Goal: Transaction & Acquisition: Obtain resource

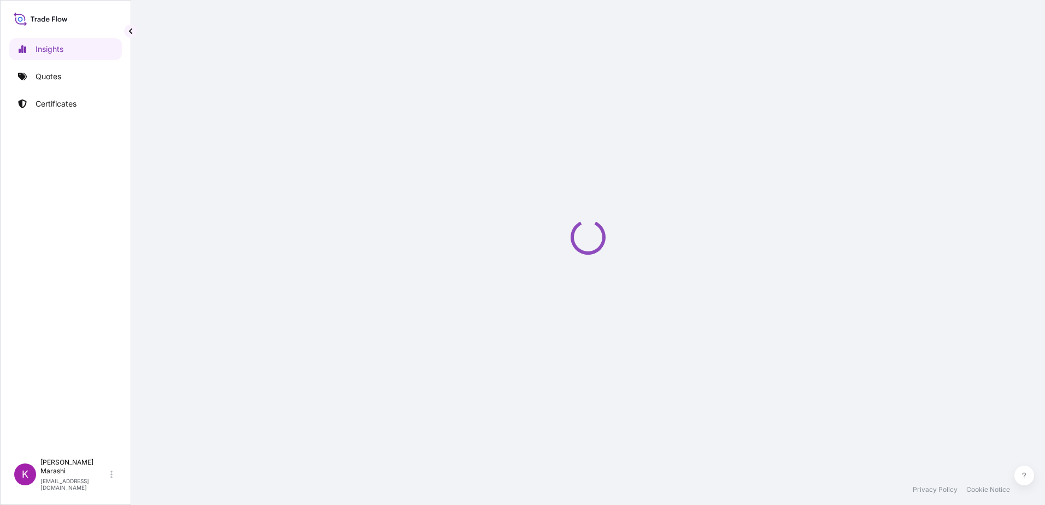
select select "2025"
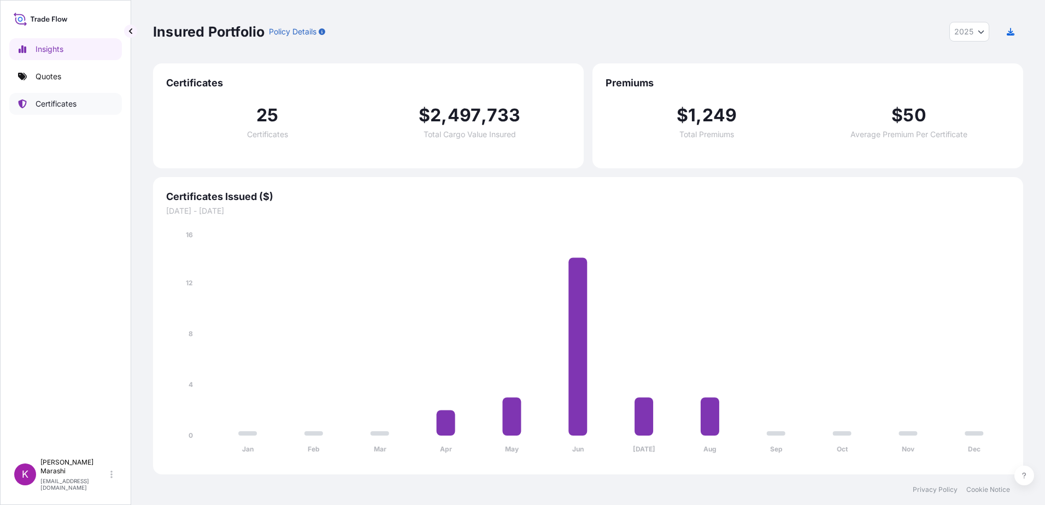
click at [65, 103] on p "Certificates" at bounding box center [56, 103] width 41 height 11
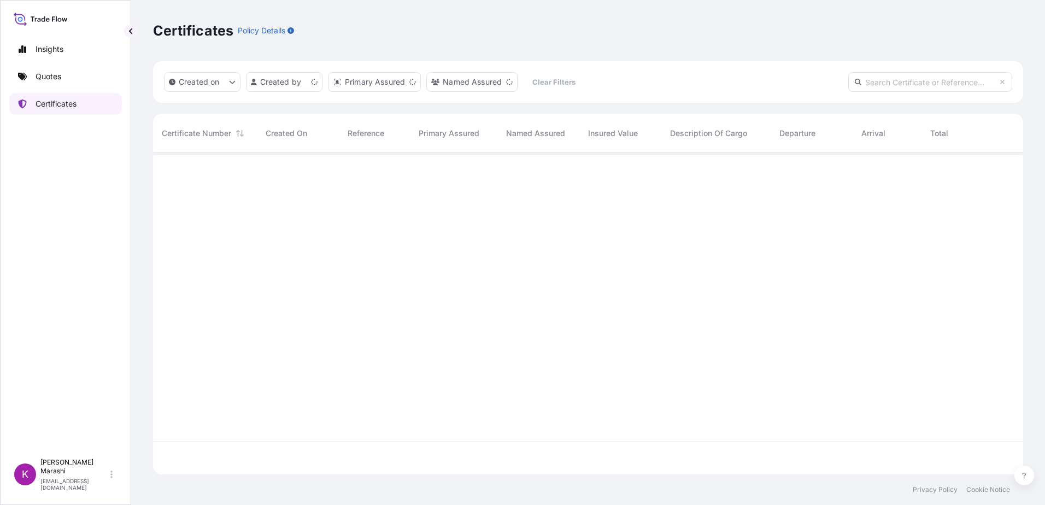
scroll to position [319, 862]
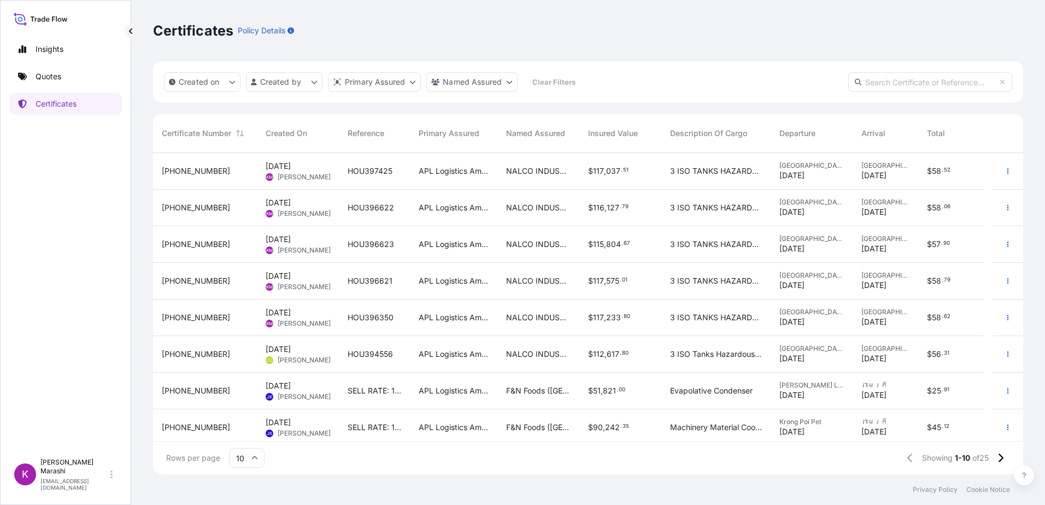
click at [892, 85] on input "text" at bounding box center [931, 82] width 164 height 20
type input "31867-25-1"
click at [1007, 243] on icon "button" at bounding box center [1008, 244] width 2 height 5
click at [1005, 242] on icon "button" at bounding box center [1008, 244] width 7 height 7
click at [955, 266] on p "Download certificate" at bounding box center [947, 266] width 74 height 11
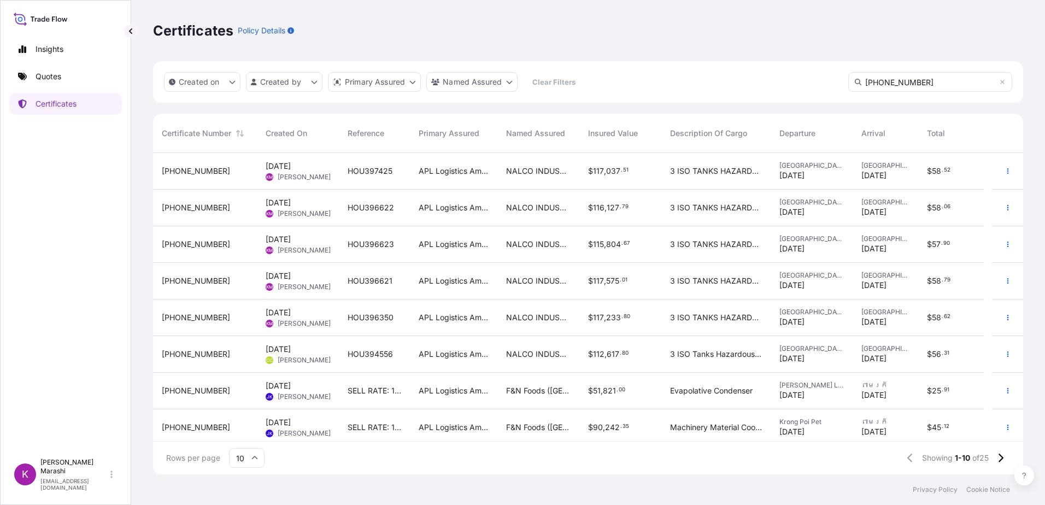
click at [193, 241] on span "31867-25-1" at bounding box center [196, 244] width 68 height 11
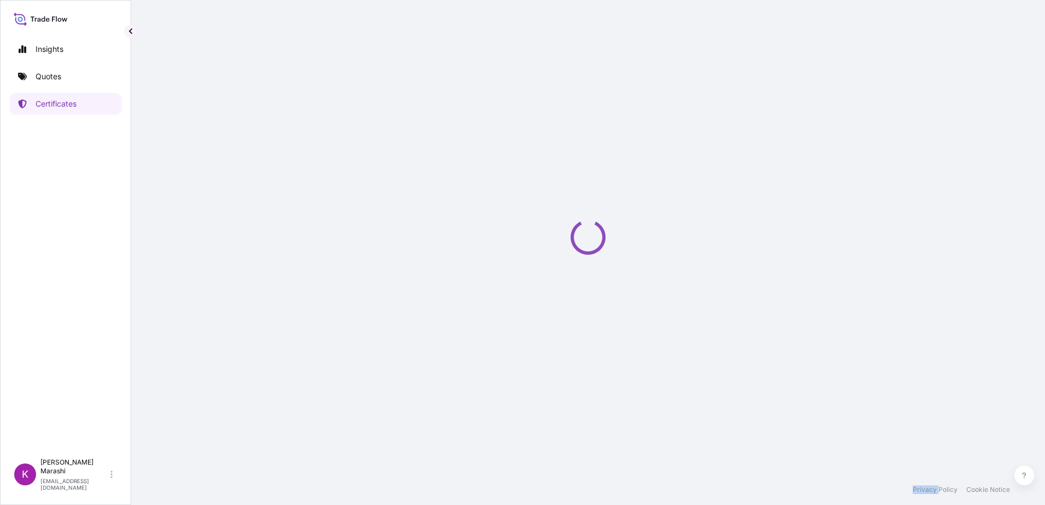
click at [193, 241] on div "Loading" at bounding box center [588, 237] width 870 height 475
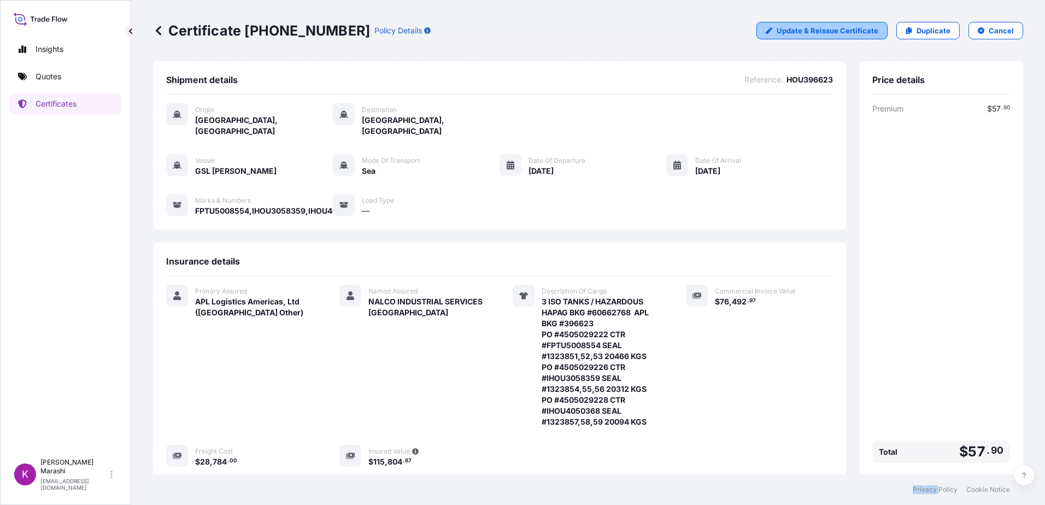
click at [784, 28] on p "Update & Reissue Certificate" at bounding box center [828, 30] width 102 height 11
select select "Sea"
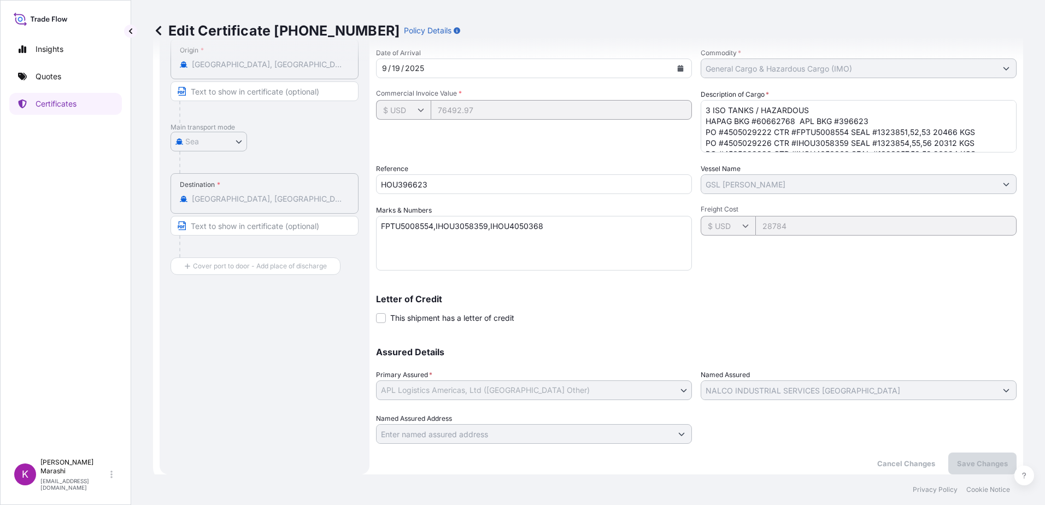
scroll to position [147, 0]
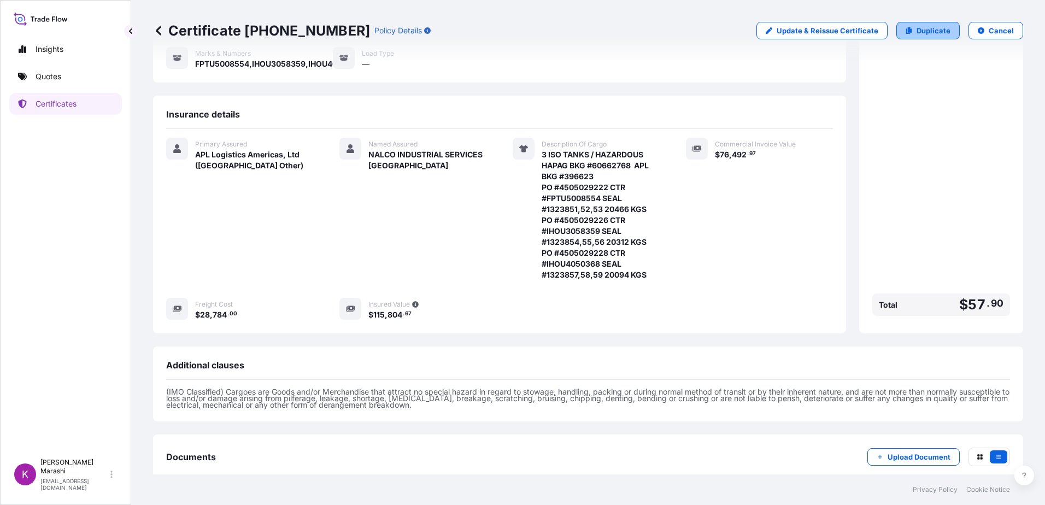
click at [923, 28] on p "Duplicate" at bounding box center [934, 30] width 34 height 11
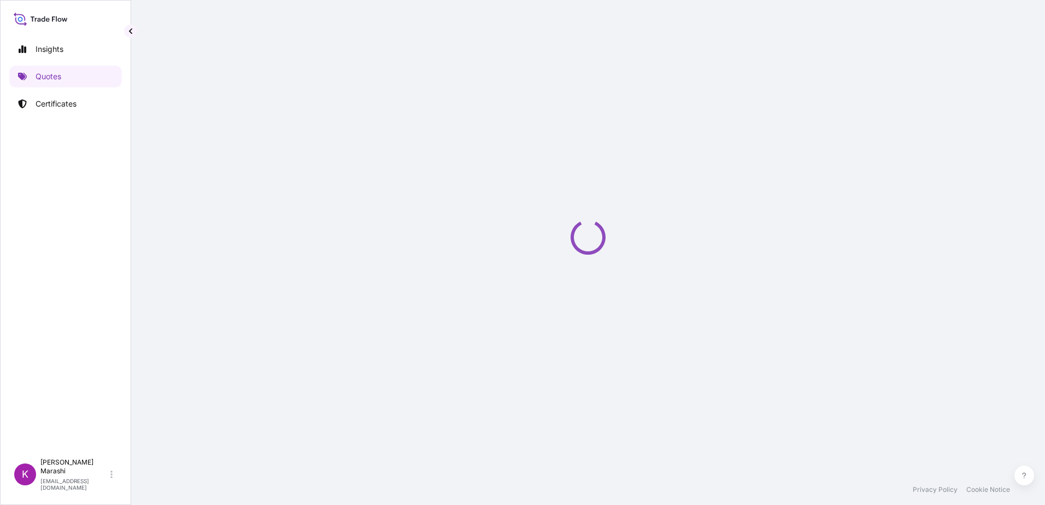
select select "Sea"
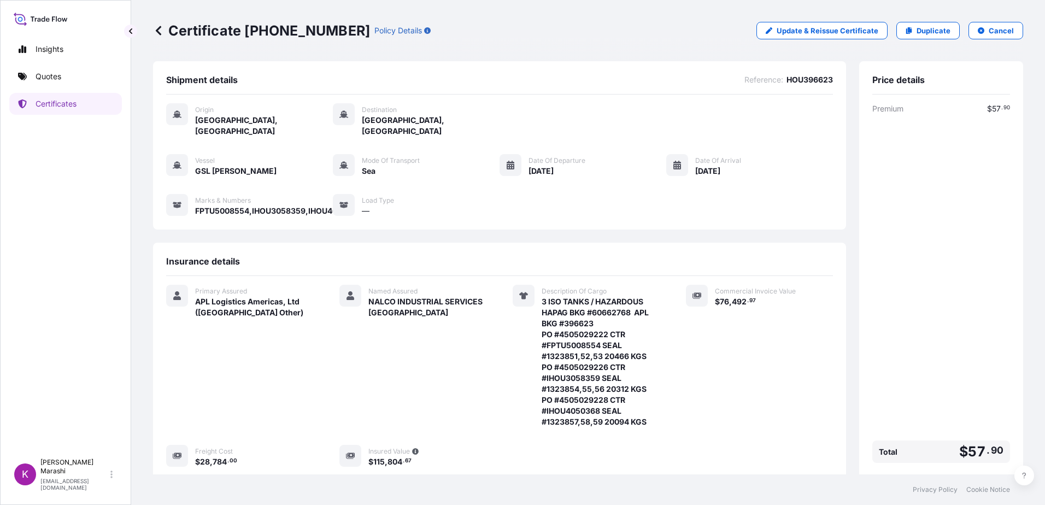
click at [459, 214] on div "Origin Houston, United States Destination Antofagasta, Chile Vessel GSL EFFIE M…" at bounding box center [499, 166] width 667 height 142
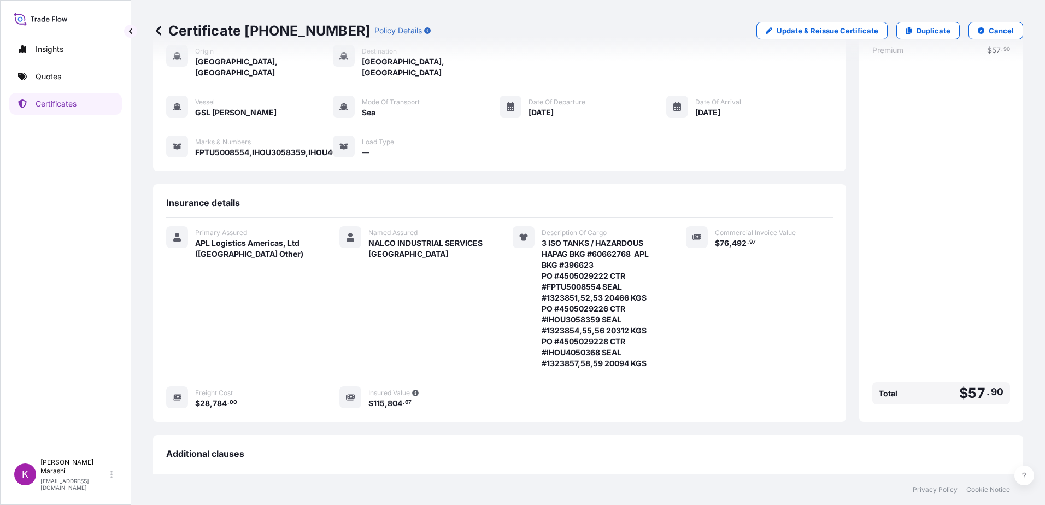
scroll to position [55, 0]
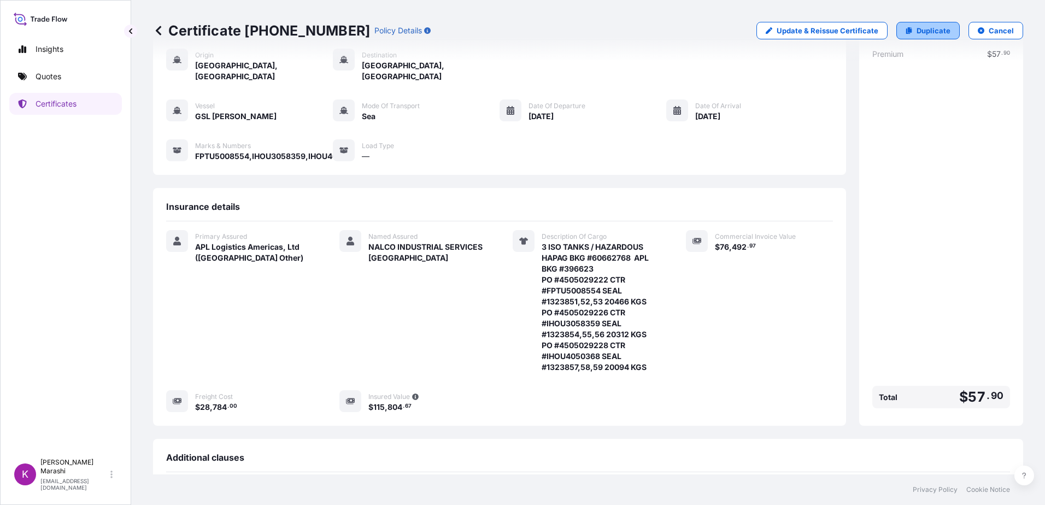
click at [917, 30] on p "Duplicate" at bounding box center [934, 30] width 34 height 11
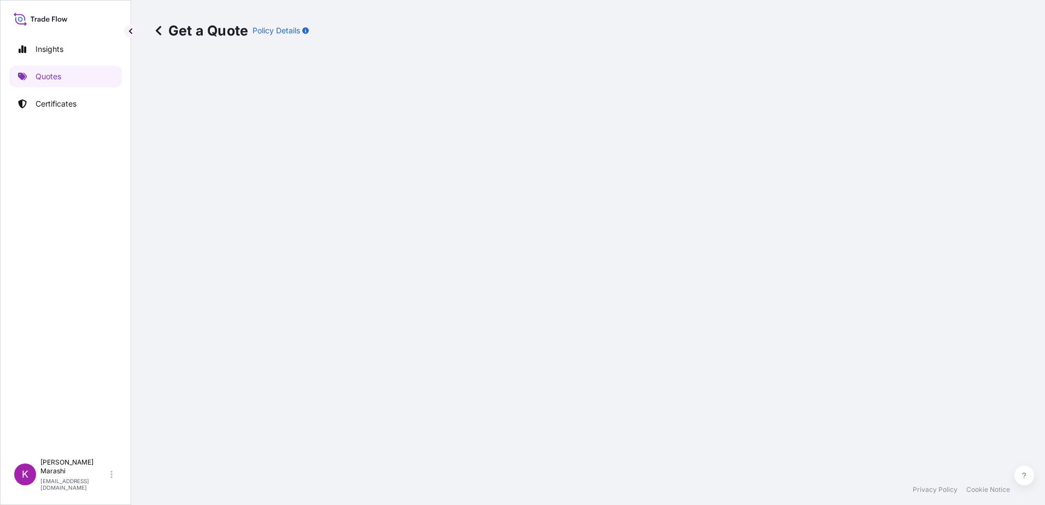
select select "Sea"
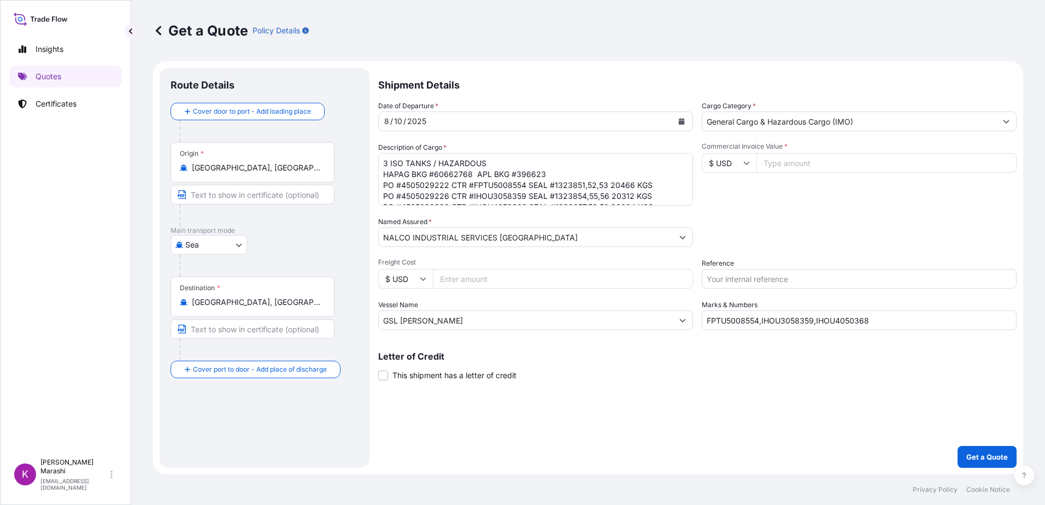
click at [781, 163] on input "Commercial Invoice Value *" at bounding box center [887, 163] width 260 height 20
type input "76492.97"
click at [450, 277] on input "Freight Cost" at bounding box center [563, 279] width 260 height 20
click at [465, 276] on input "Freight Cost" at bounding box center [563, 279] width 260 height 20
type input "27360.00"
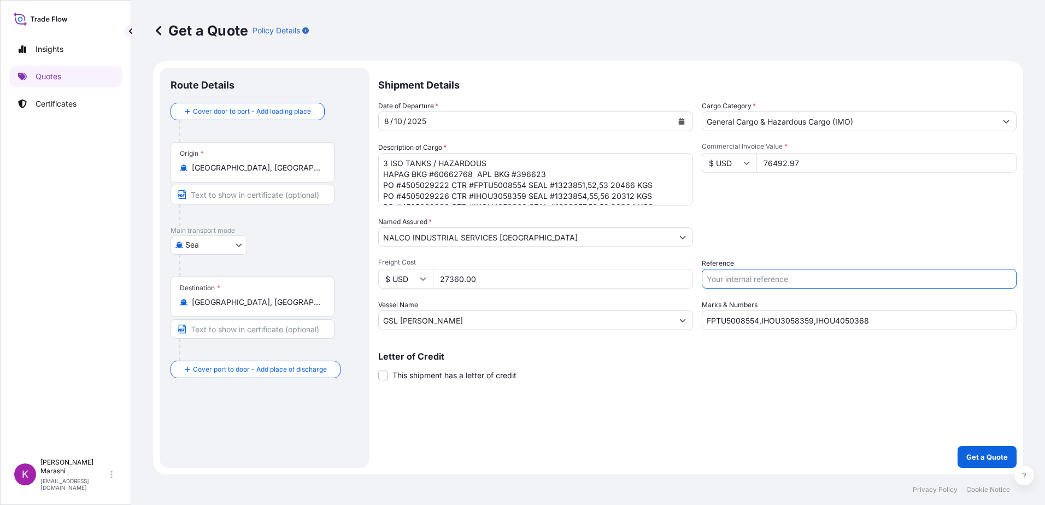
click at [716, 277] on input "Reference" at bounding box center [859, 279] width 315 height 20
type input "h"
type input "HOU396623"
click at [584, 376] on div "Letter of Credit This shipment has a letter of credit Letter of credit * Letter…" at bounding box center [697, 366] width 639 height 29
click at [991, 459] on p "Get a Quote" at bounding box center [988, 457] width 42 height 11
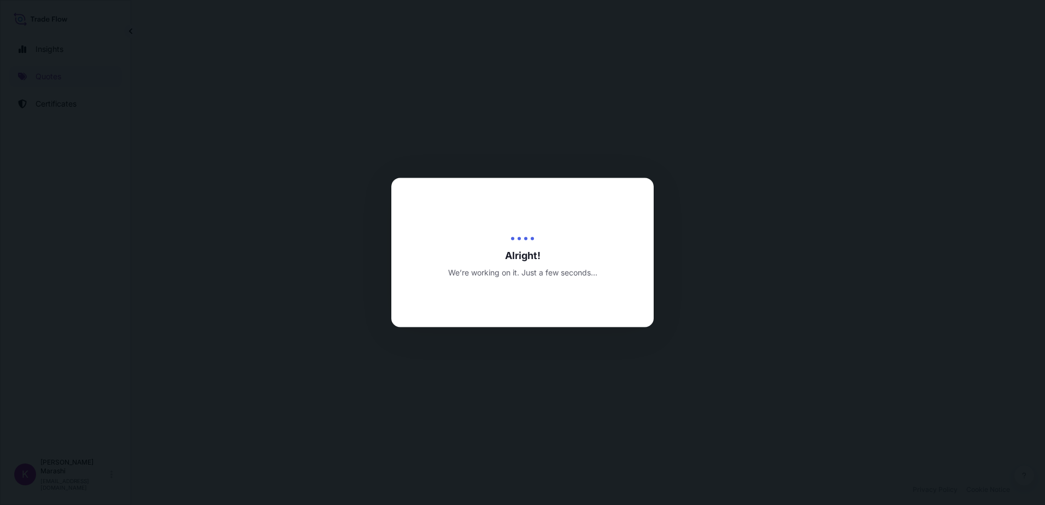
select select "Sea"
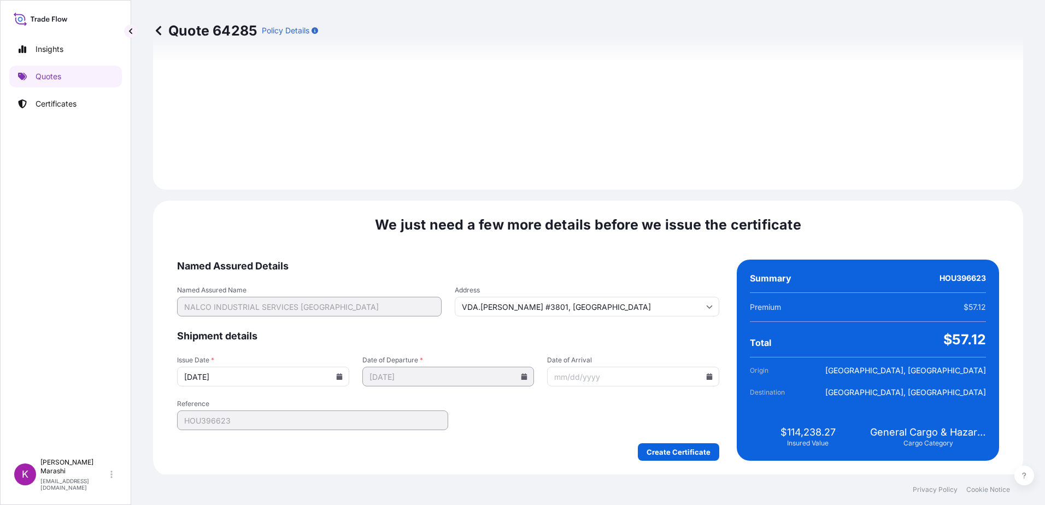
scroll to position [1233, 0]
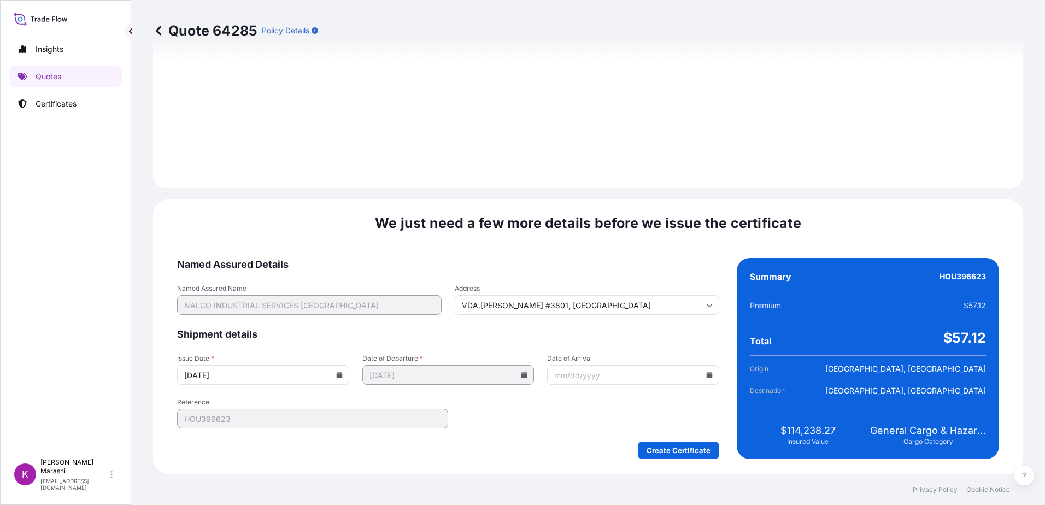
click at [335, 379] on input "08/21/2025" at bounding box center [263, 375] width 172 height 20
click at [336, 372] on icon at bounding box center [339, 375] width 7 height 7
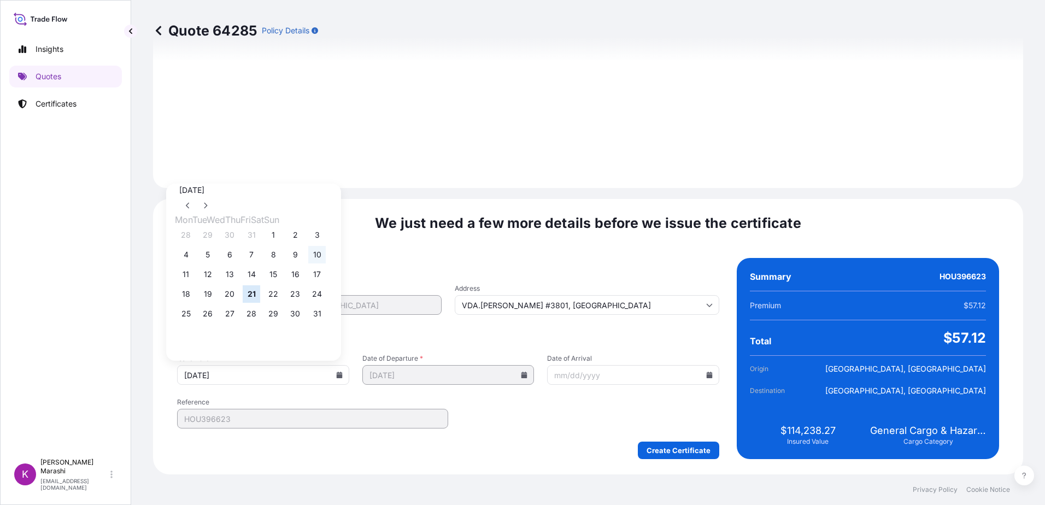
click at [326, 254] on button "10" at bounding box center [316, 254] width 17 height 17
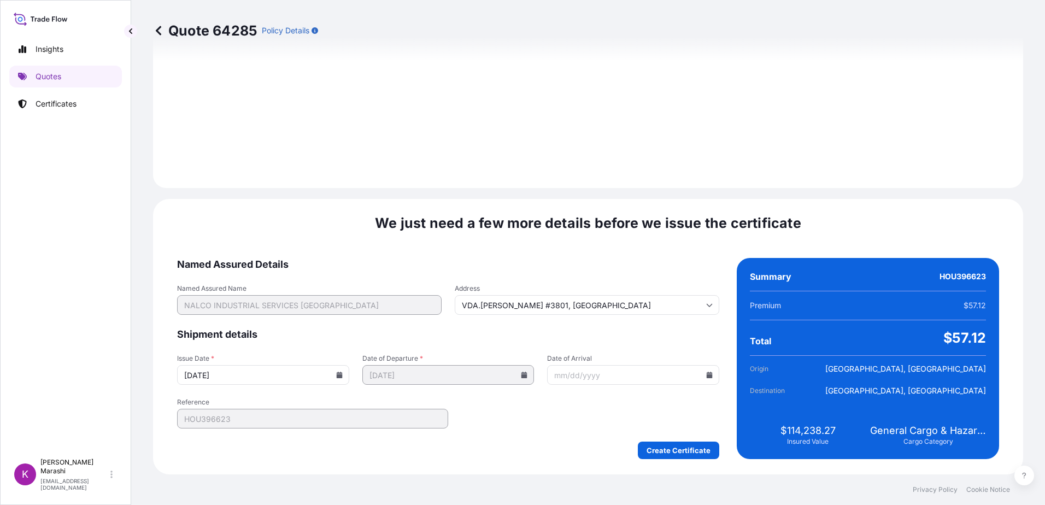
click at [336, 376] on icon at bounding box center [339, 375] width 6 height 7
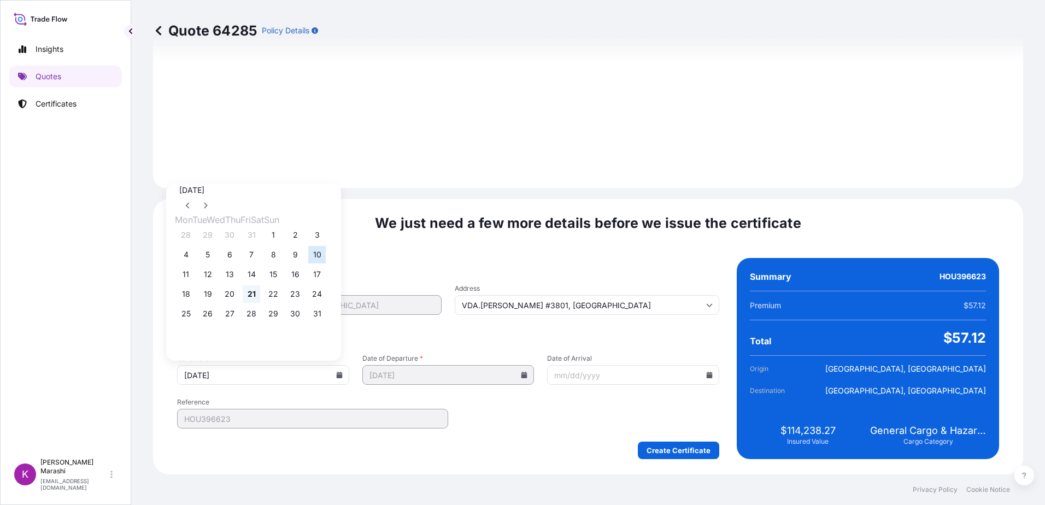
click at [260, 296] on button "21" at bounding box center [251, 293] width 17 height 17
type input "08/21/2025"
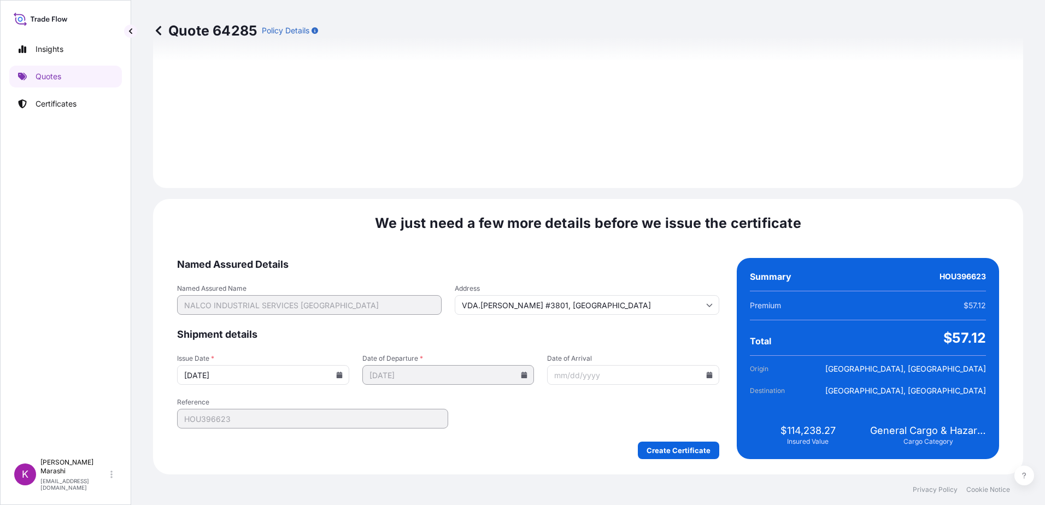
click at [522, 375] on icon at bounding box center [525, 375] width 6 height 7
click at [707, 373] on icon at bounding box center [710, 375] width 6 height 7
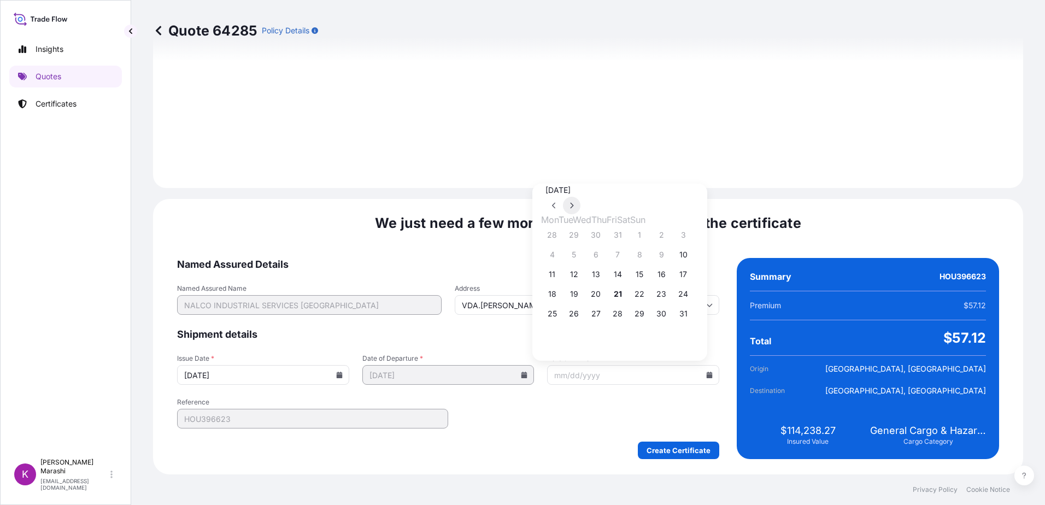
click at [574, 202] on icon at bounding box center [572, 205] width 4 height 7
click at [648, 276] on button "19" at bounding box center [639, 274] width 17 height 17
type input "09/19/2025"
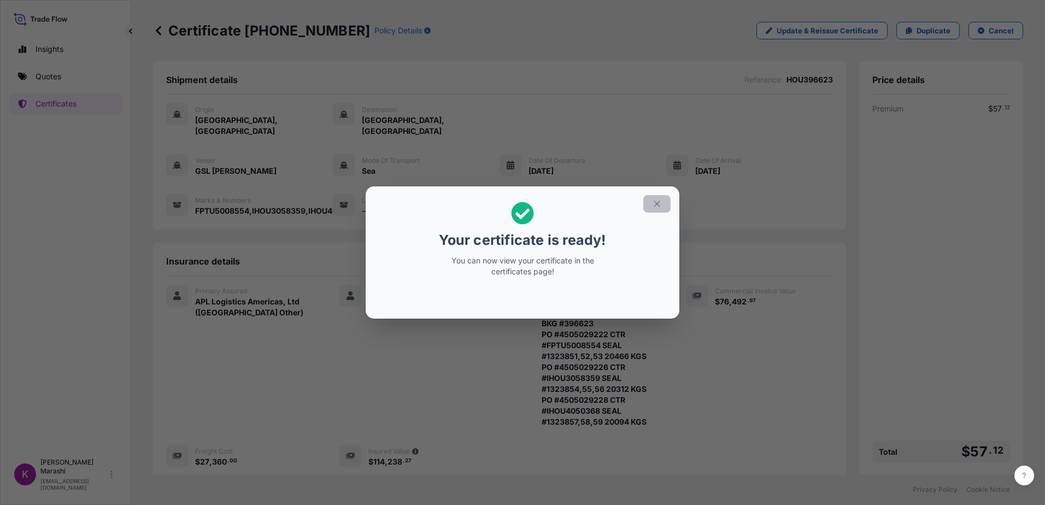
click at [658, 204] on icon "button" at bounding box center [657, 204] width 10 height 10
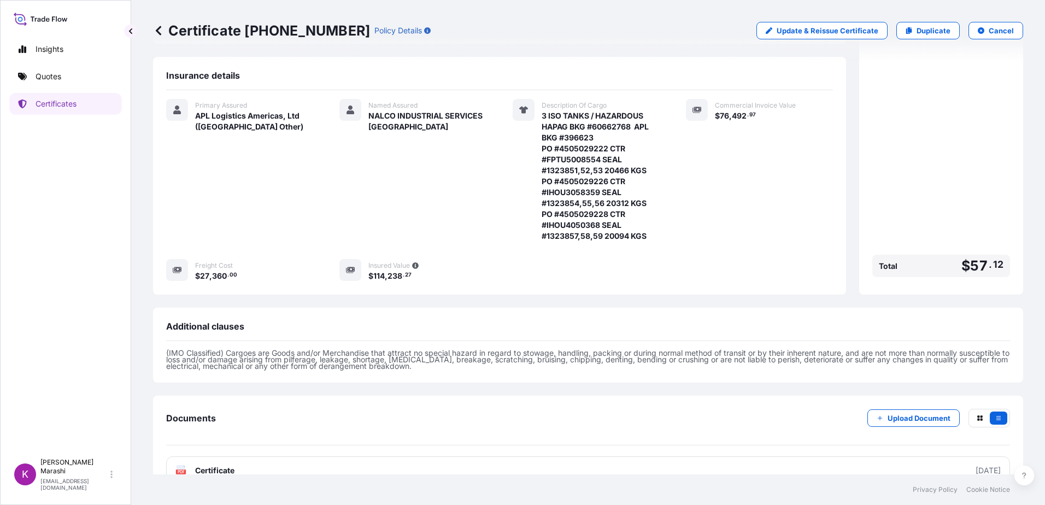
scroll to position [198, 0]
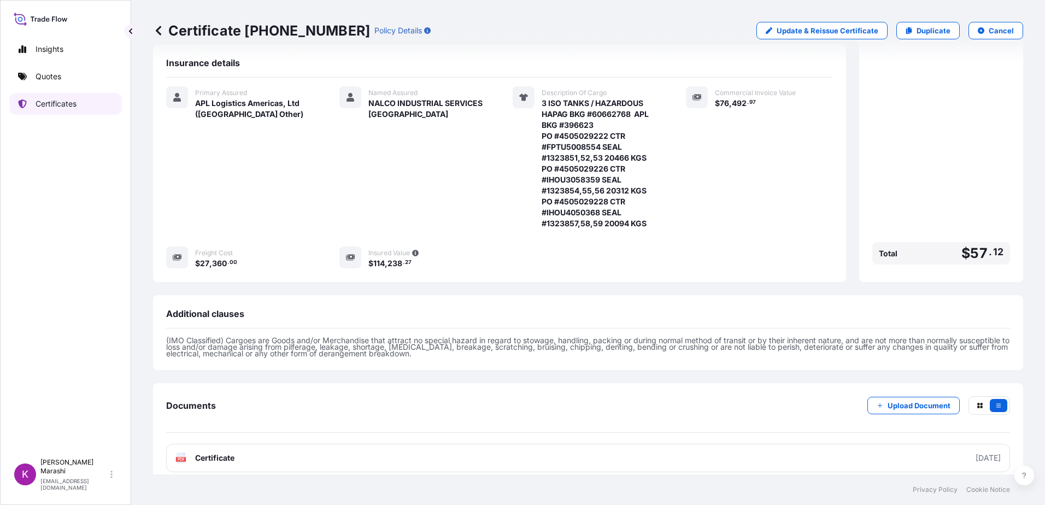
click at [79, 104] on link "Certificates" at bounding box center [65, 104] width 113 height 22
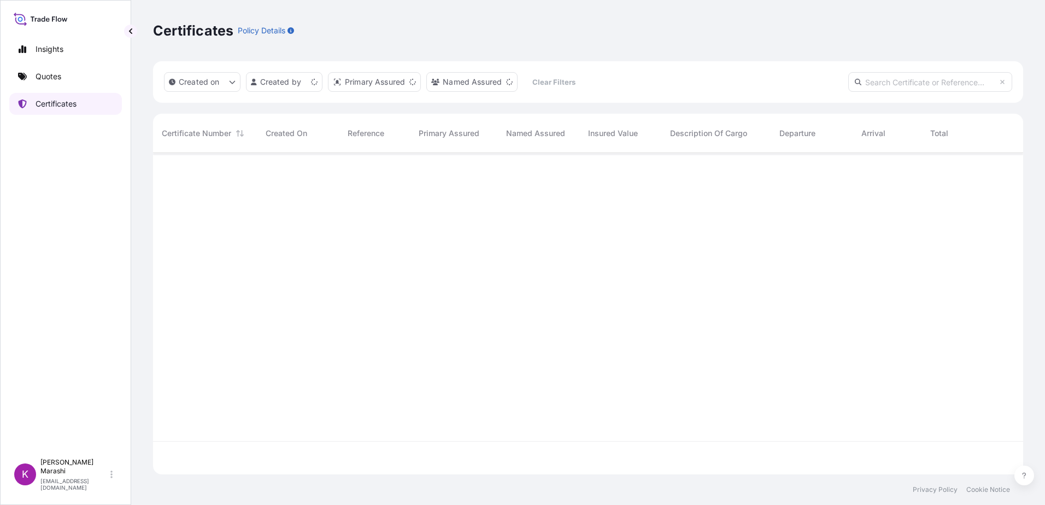
scroll to position [319, 862]
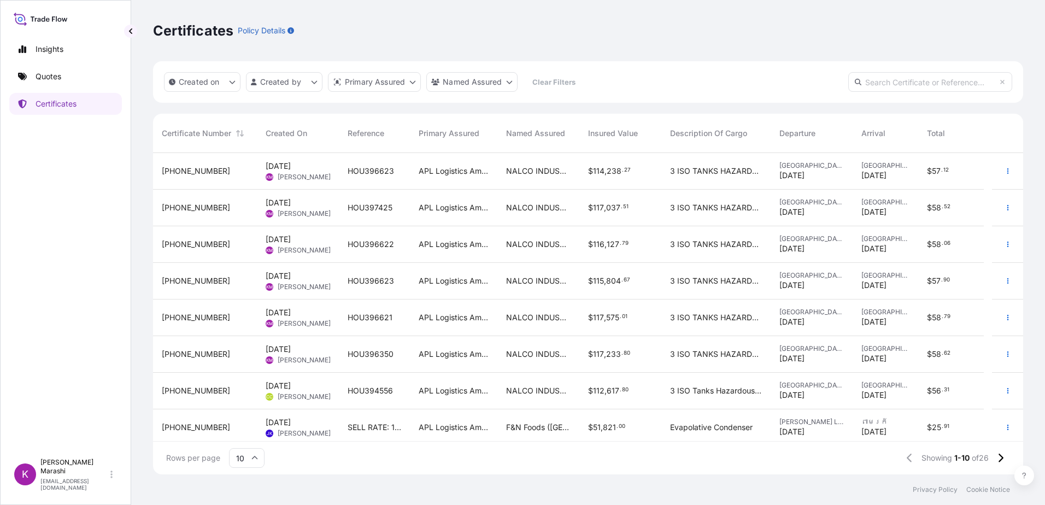
click at [197, 279] on span "31867-25-1" at bounding box center [196, 281] width 68 height 11
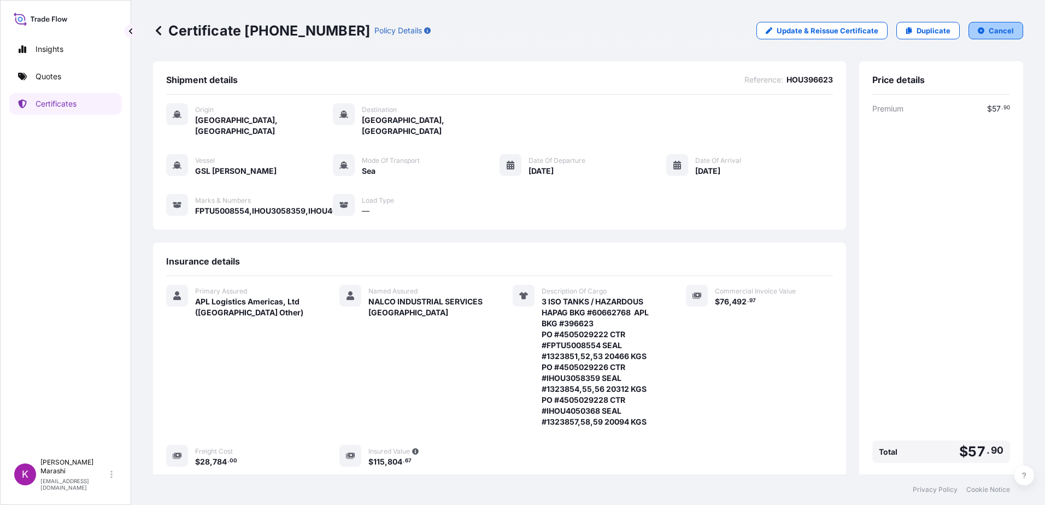
click at [981, 26] on button "Cancel" at bounding box center [996, 30] width 55 height 17
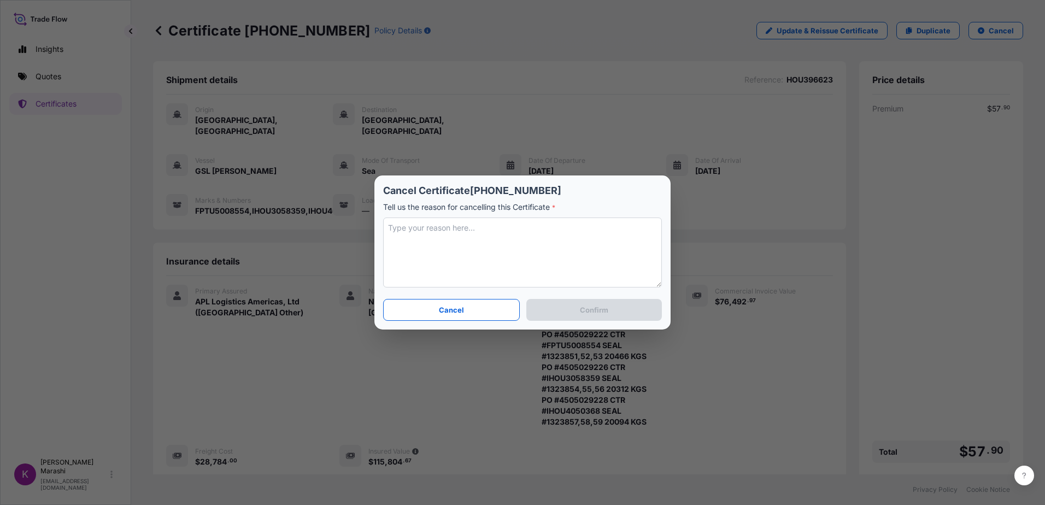
click at [394, 227] on textarea at bounding box center [522, 253] width 279 height 70
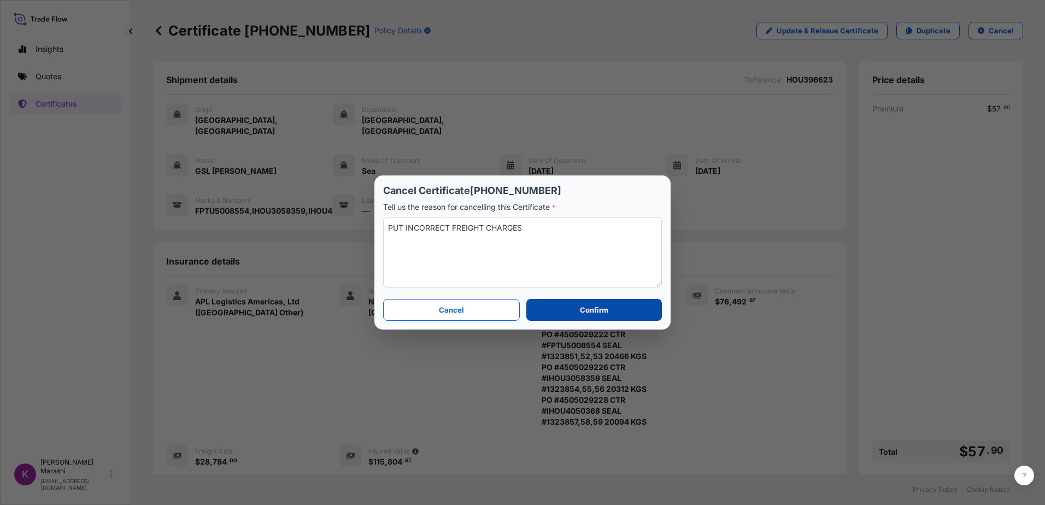
type textarea "PUT INCORRECT FREIGHT CHARGES"
click at [587, 306] on p "Confirm" at bounding box center [594, 310] width 28 height 11
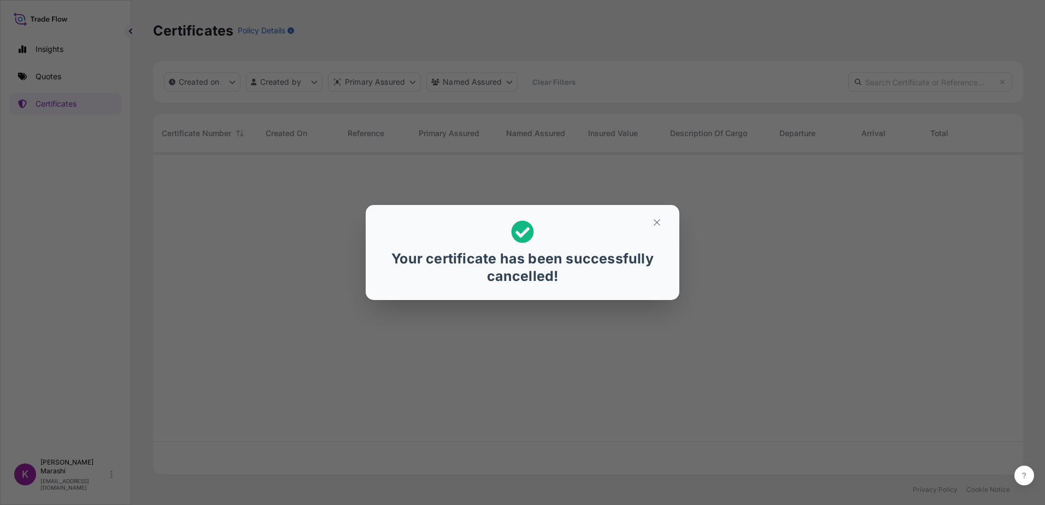
scroll to position [319, 862]
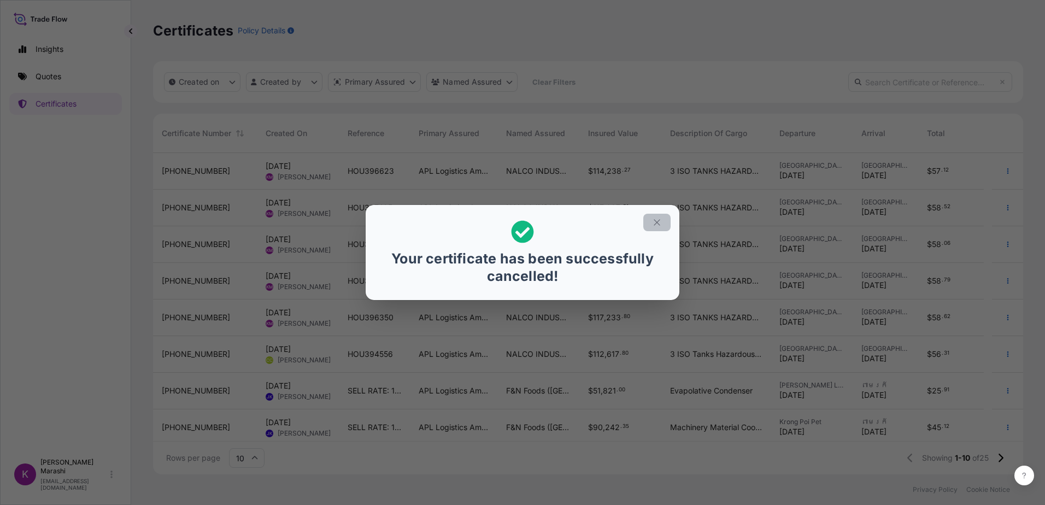
click at [658, 220] on icon "button" at bounding box center [657, 223] width 10 height 10
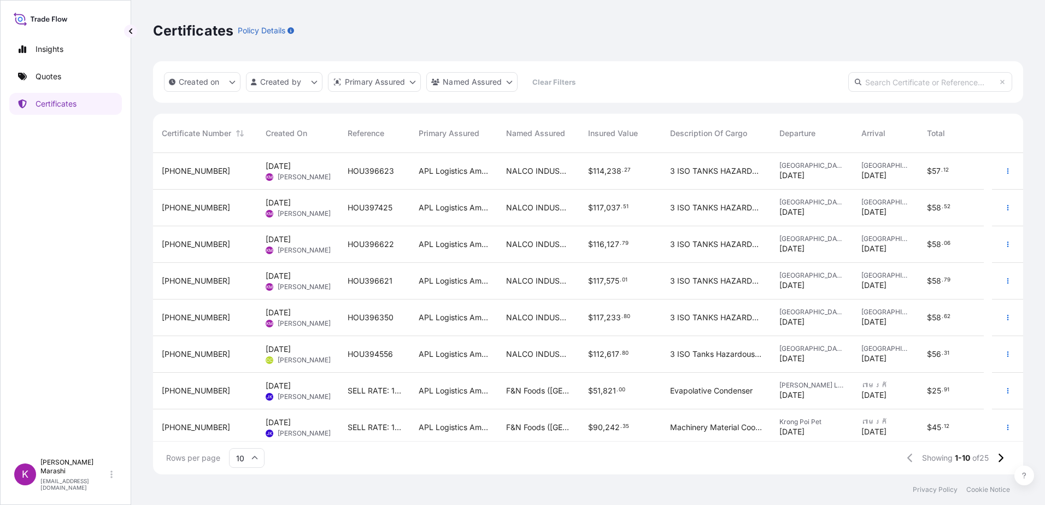
click at [900, 82] on input "text" at bounding box center [931, 82] width 164 height 20
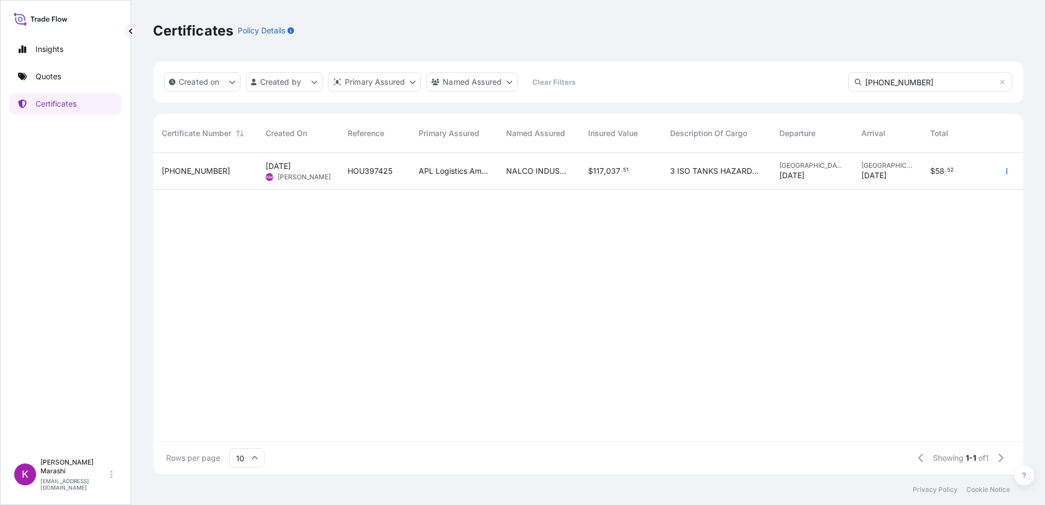
type input "31867-26-1"
click at [189, 171] on span "31867-26-1" at bounding box center [196, 171] width 68 height 11
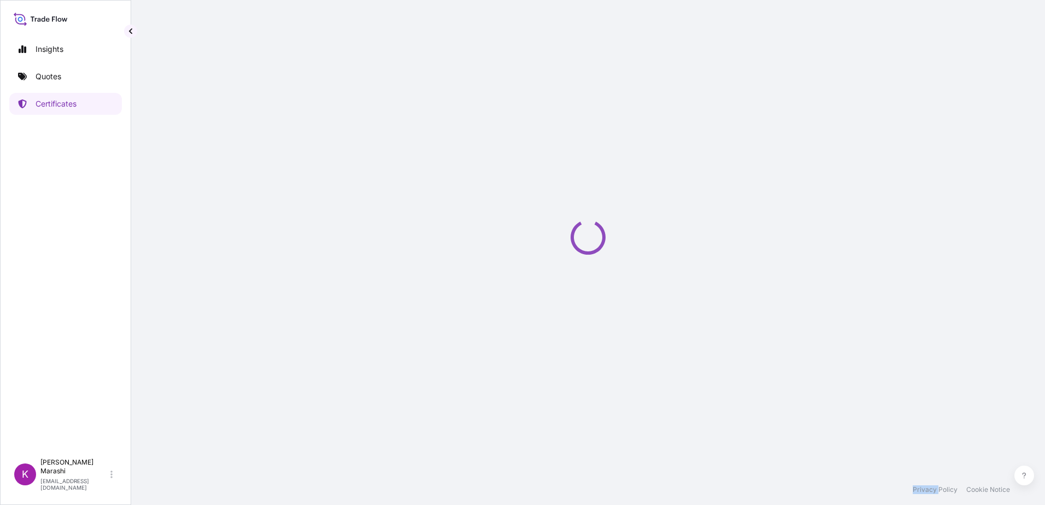
click at [189, 171] on div "Loading" at bounding box center [588, 237] width 870 height 475
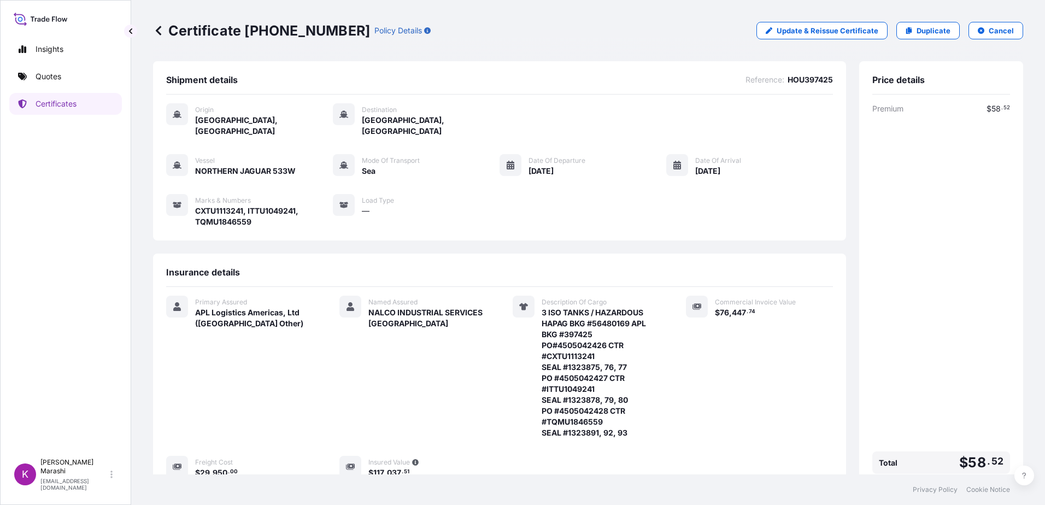
click at [264, 165] on div "Vessel NORTHERN JAGUAR 533W Mode of Transport Sea Date of Departure 08/16/2025 …" at bounding box center [499, 190] width 667 height 73
drag, startPoint x: 174, startPoint y: 52, endPoint x: 168, endPoint y: 55, distance: 6.4
click at [174, 52] on div "Certificate 31867-26-1 Policy Details Update & Reissue Certificate Duplicate Ca…" at bounding box center [588, 30] width 870 height 61
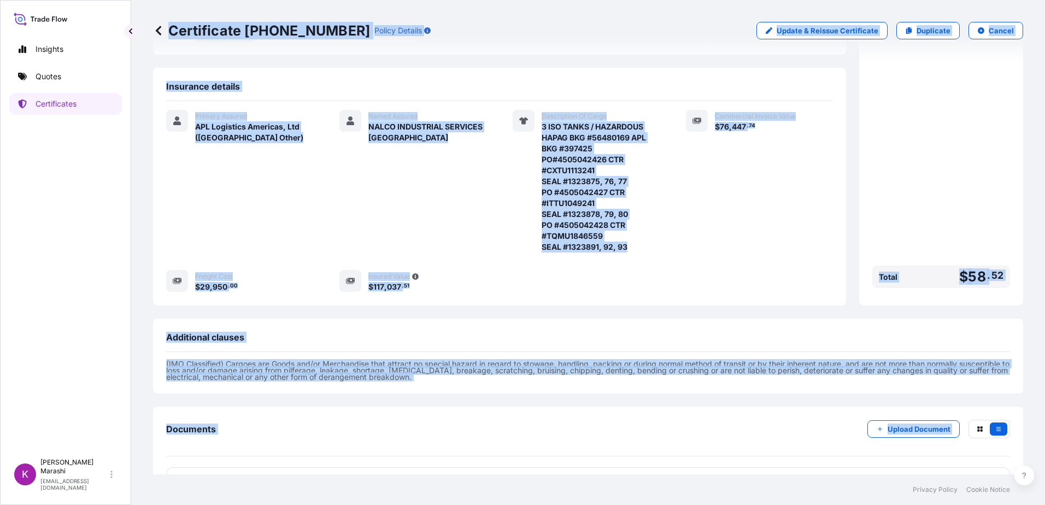
scroll to position [220, 0]
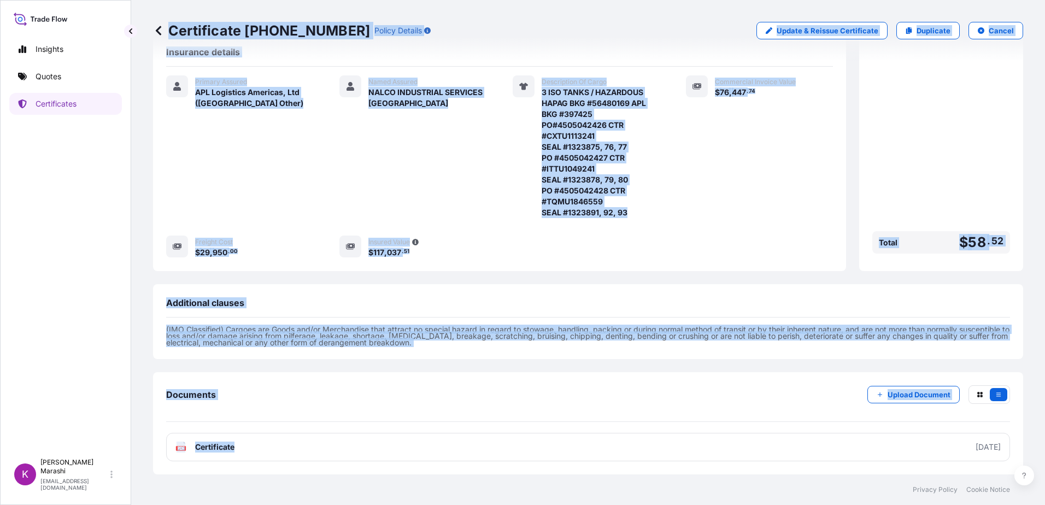
drag, startPoint x: 142, startPoint y: 51, endPoint x: 775, endPoint y: 425, distance: 735.1
click at [775, 425] on div "Certificate 31867-26-1 Policy Details Update & Reissue Certificate Duplicate Ca…" at bounding box center [588, 237] width 914 height 475
drag, startPoint x: 775, startPoint y: 425, endPoint x: 732, endPoint y: 203, distance: 226.7
copy div "Certificate 31867-26-1 Policy Details Update & Reissue Certificate Duplicate Ca…"
click at [751, 215] on div "Commercial Invoice Value $ 76 , 447 . 74" at bounding box center [759, 146] width 147 height 143
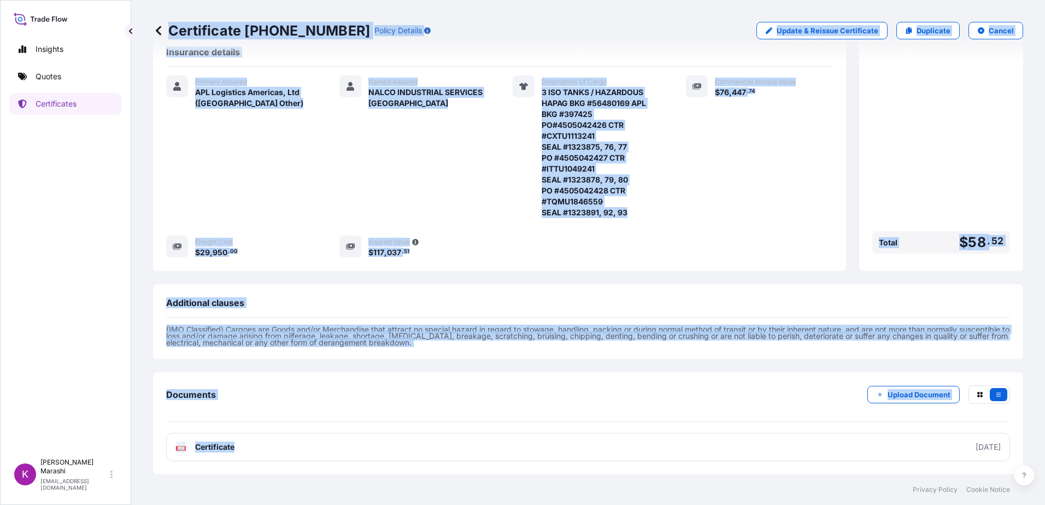
click at [785, 173] on div "Commercial Invoice Value $ 76 , 447 . 74" at bounding box center [759, 146] width 147 height 143
click at [827, 96] on div "Insurance details Primary Assured APL Logistics Americas, Ltd (US Other) Named …" at bounding box center [499, 152] width 693 height 238
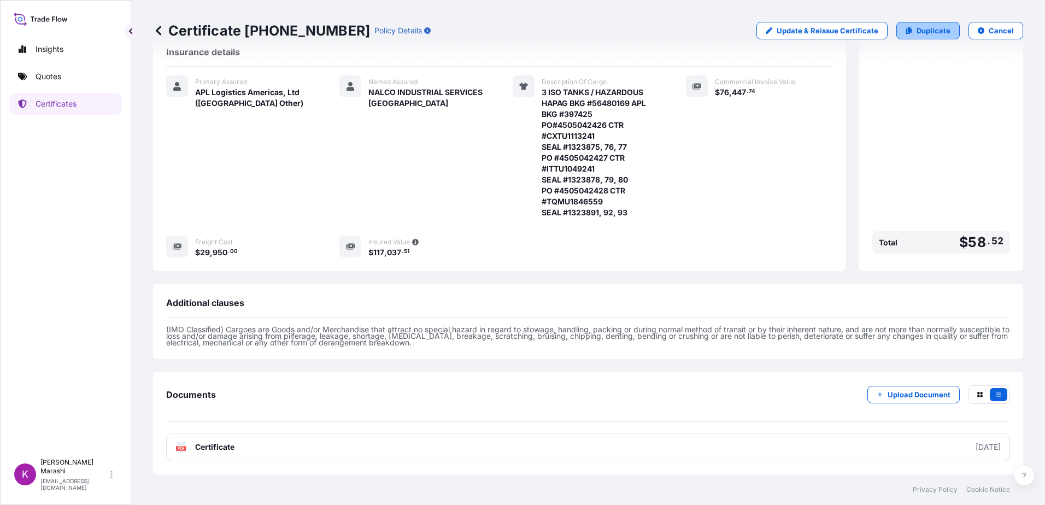
click at [917, 30] on p "Duplicate" at bounding box center [934, 30] width 34 height 11
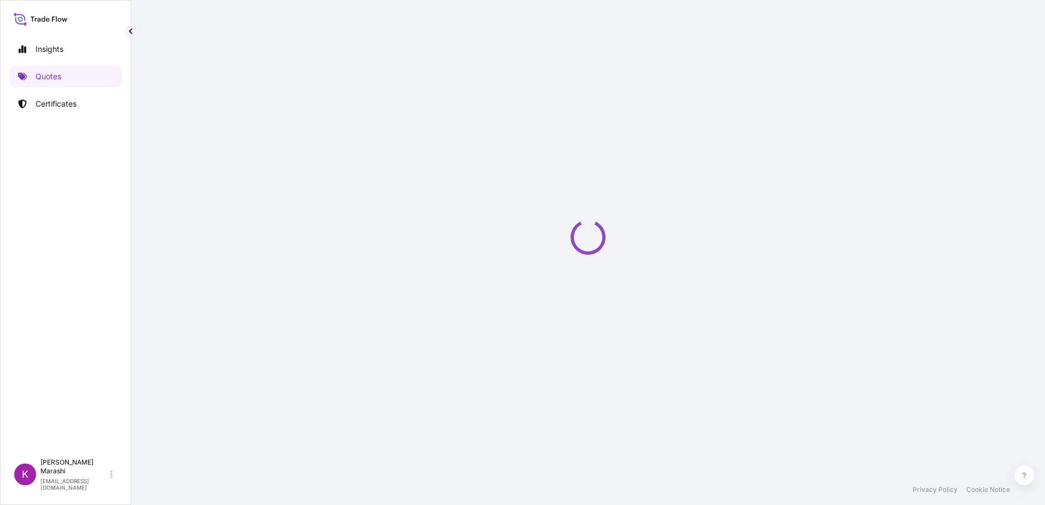
select select "Sea"
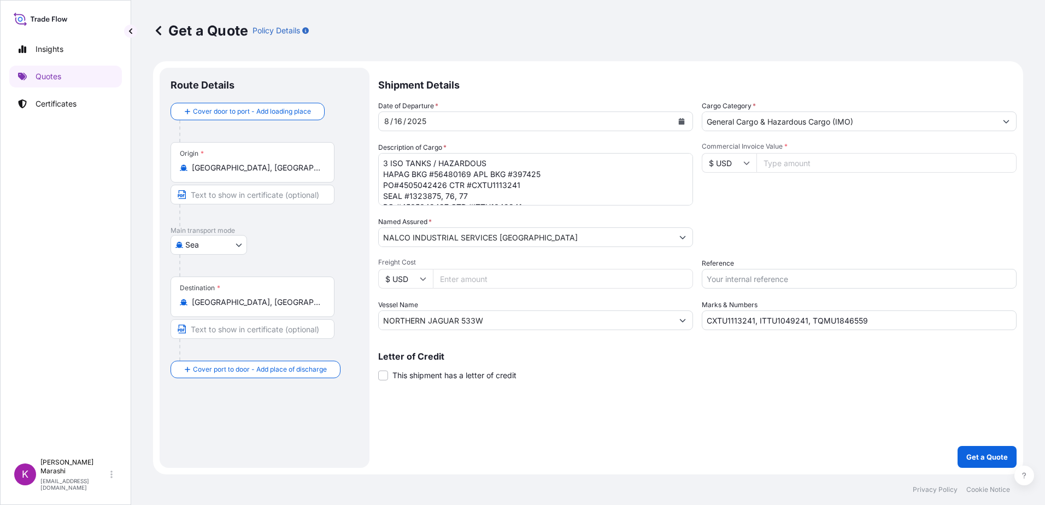
click at [774, 161] on input "Commercial Invoice Value *" at bounding box center [887, 163] width 260 height 20
type input "76447.74"
click at [447, 279] on input "Freight Cost" at bounding box center [563, 279] width 260 height 20
type input "28525.00"
click at [735, 271] on input "Reference" at bounding box center [859, 279] width 315 height 20
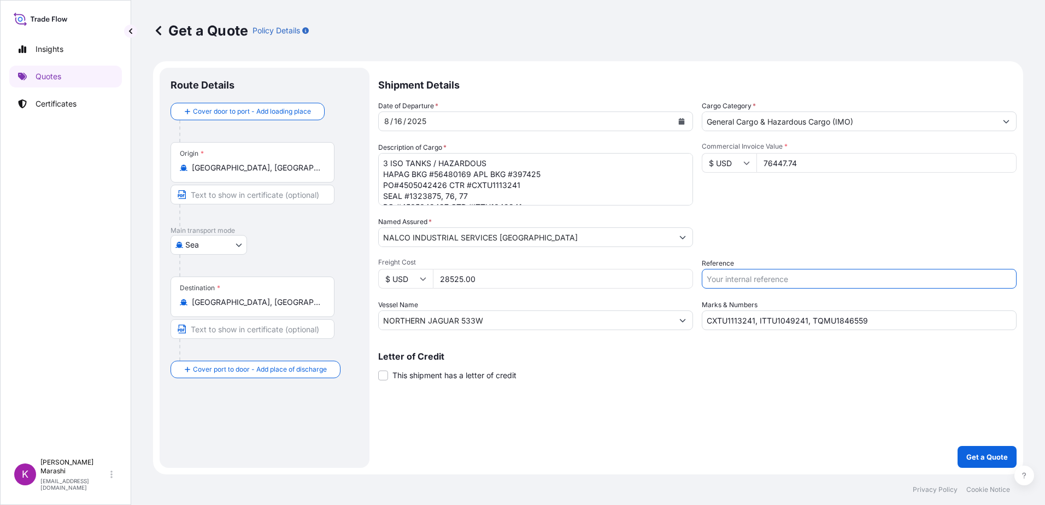
click at [732, 279] on input "Reference" at bounding box center [859, 279] width 315 height 20
click at [738, 282] on input "HOU" at bounding box center [859, 279] width 315 height 20
click at [782, 276] on input "HOU397425" at bounding box center [859, 279] width 315 height 20
type input "HOU397425"
click at [992, 458] on p "Get a Quote" at bounding box center [988, 457] width 42 height 11
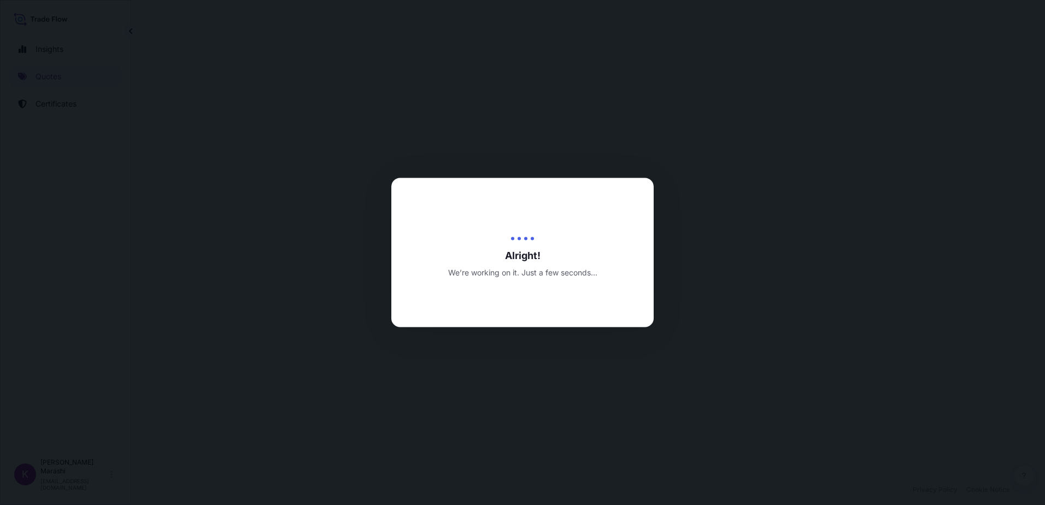
select select "Sea"
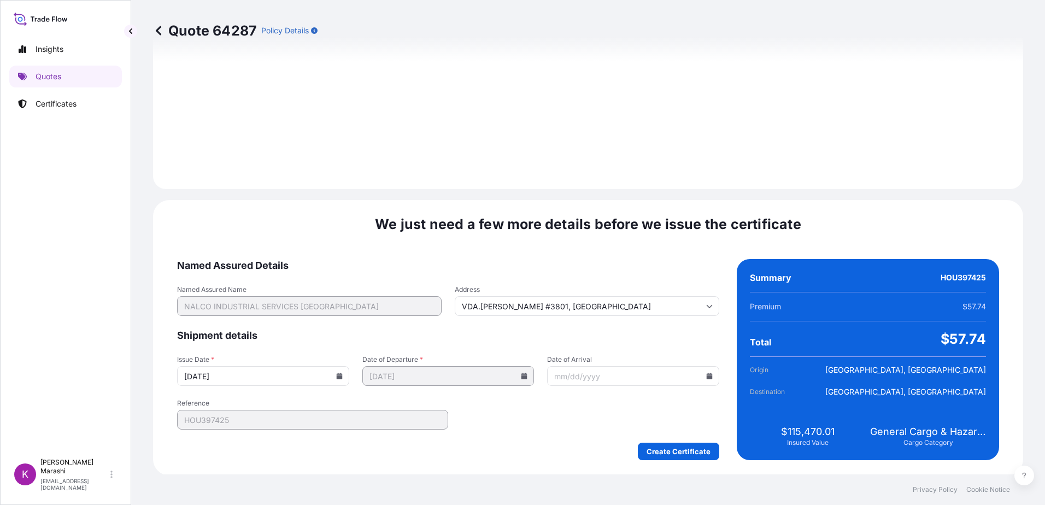
scroll to position [1233, 0]
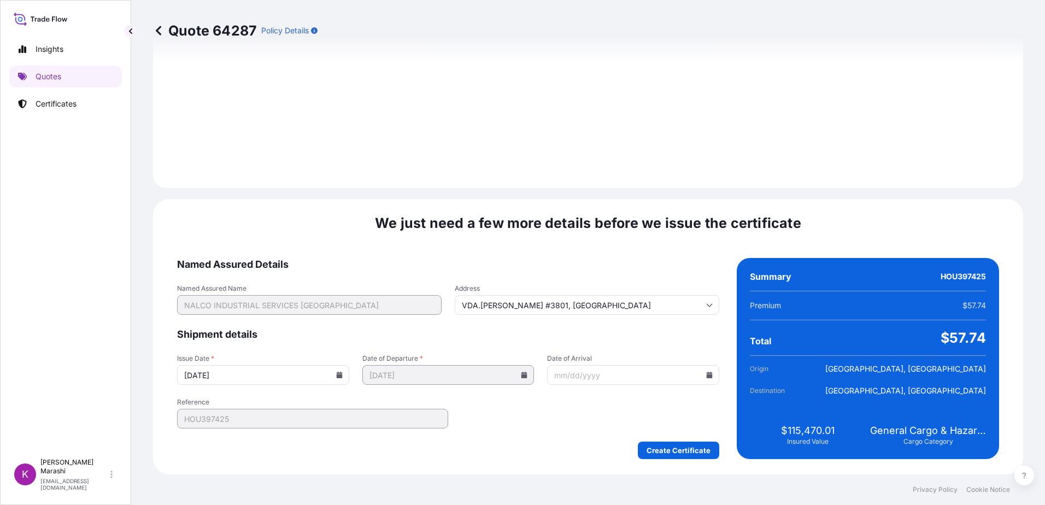
click at [707, 376] on icon at bounding box center [710, 375] width 6 height 7
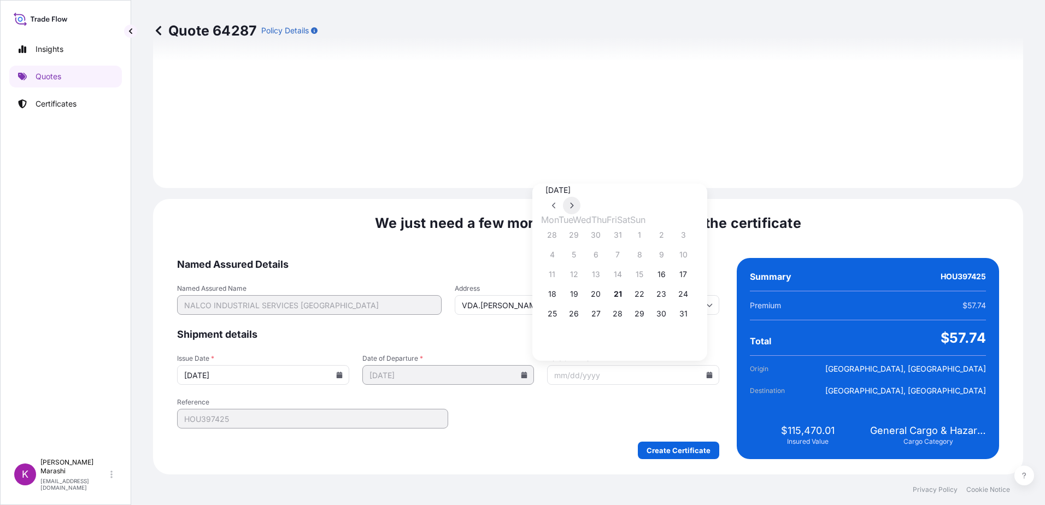
click at [574, 203] on icon at bounding box center [572, 206] width 3 height 6
click at [692, 274] on button "21" at bounding box center [683, 274] width 17 height 17
type input "09/21/2025"
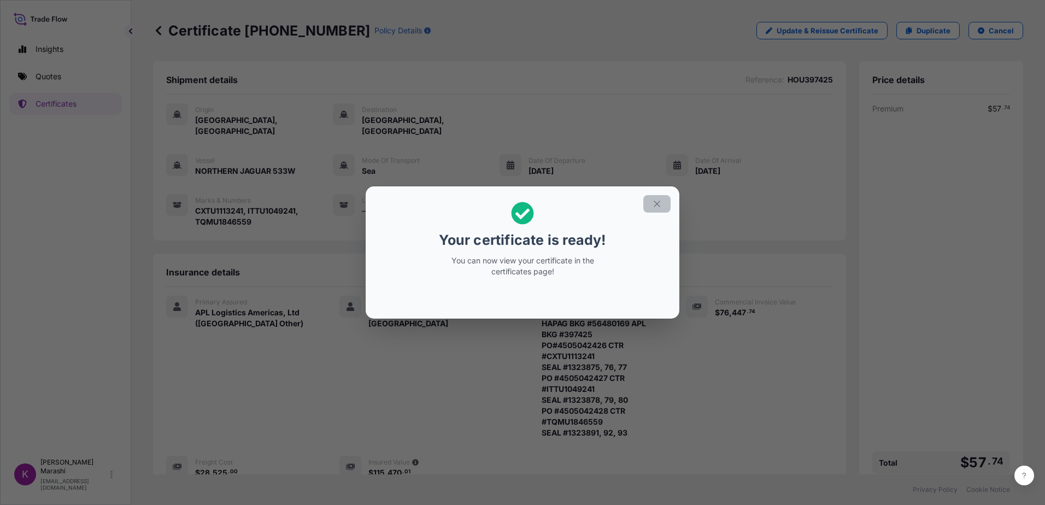
click at [642, 202] on h2 "Your certificate is ready! You can now view your certificate in the certificate…" at bounding box center [523, 239] width 296 height 89
click at [654, 200] on icon "button" at bounding box center [657, 204] width 10 height 10
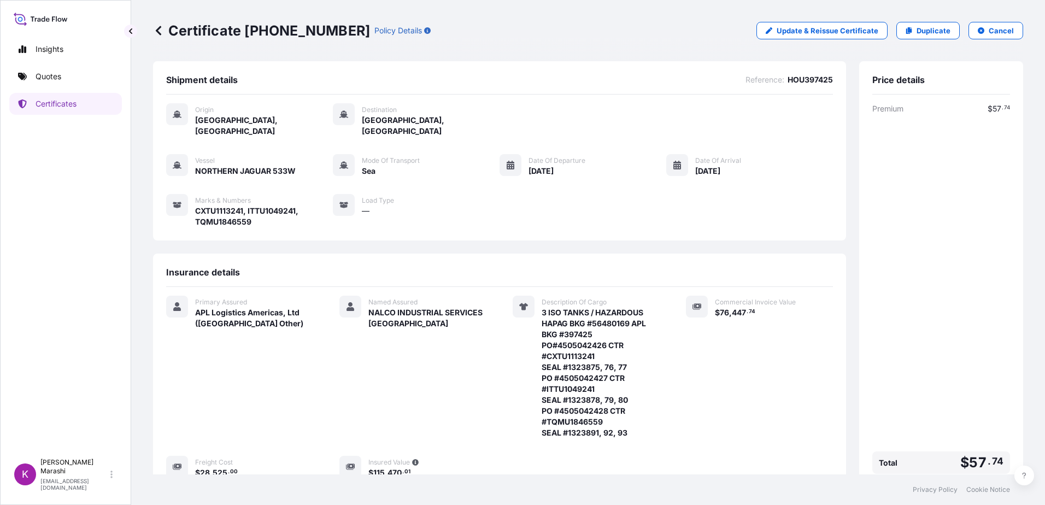
click at [679, 308] on div "Primary Assured APL Logistics Americas, Ltd (US Other) Named Assured NALCO INDU…" at bounding box center [499, 387] width 667 height 183
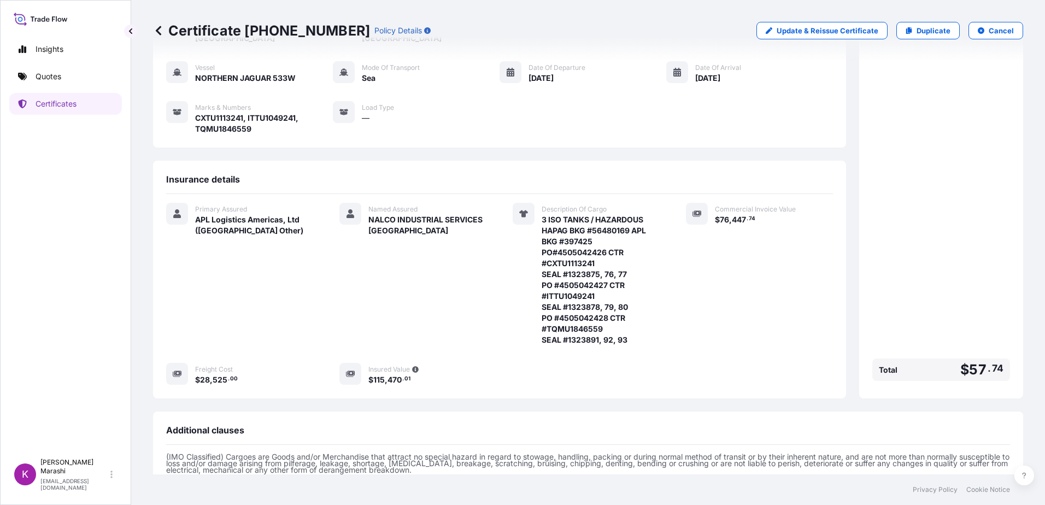
scroll to position [220, 0]
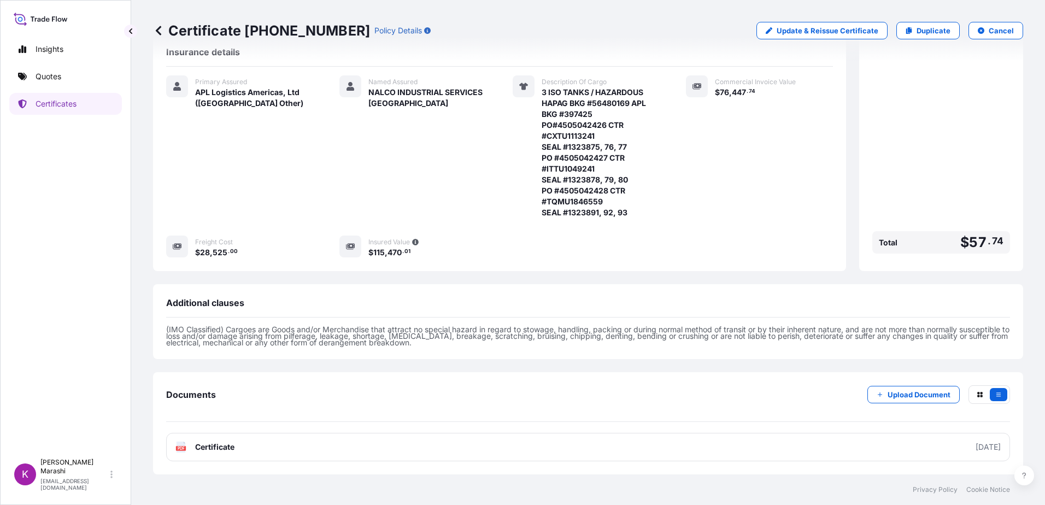
drag, startPoint x: 418, startPoint y: 176, endPoint x: 396, endPoint y: 172, distance: 22.7
click at [414, 179] on div "Named Assured NALCO INDUSTRIAL SERVICES CHILE" at bounding box center [413, 146] width 147 height 143
click at [75, 474] on p "Kay Marashi" at bounding box center [74, 466] width 68 height 17
